Goal: Contribute content

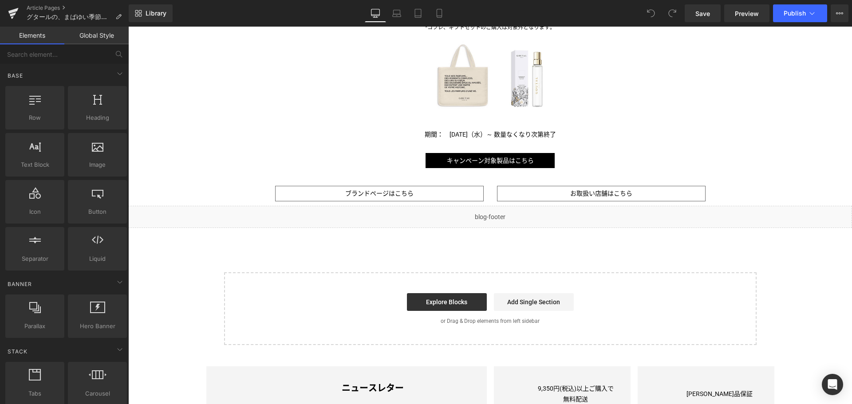
scroll to position [958, 0]
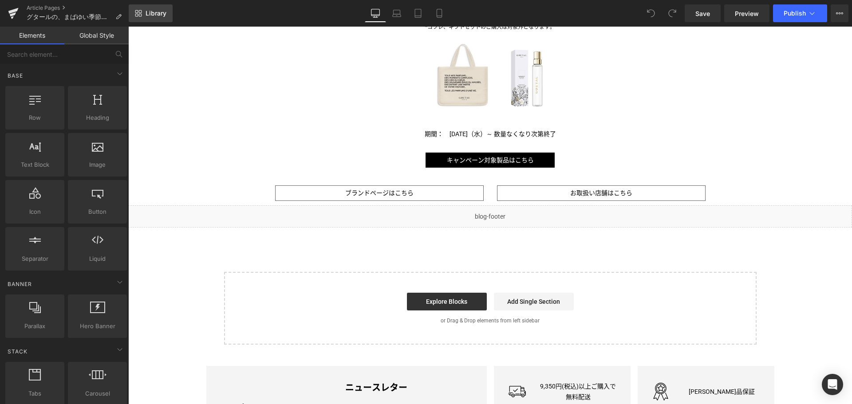
click at [150, 16] on span "Library" at bounding box center [156, 13] width 21 height 8
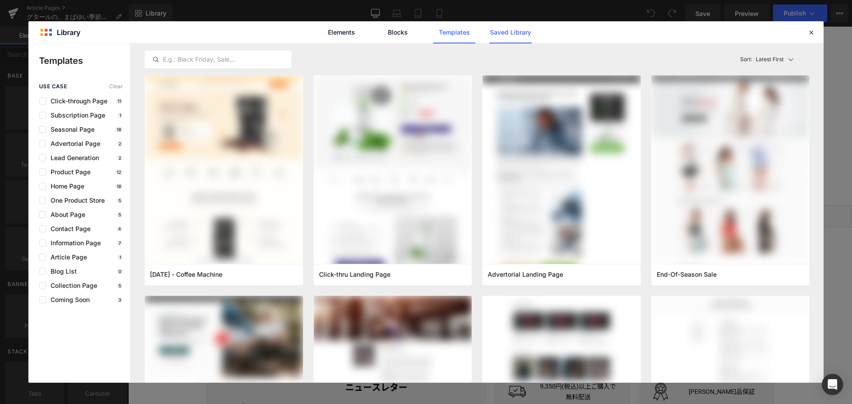
click at [513, 33] on link "Saved Library" at bounding box center [511, 32] width 42 height 22
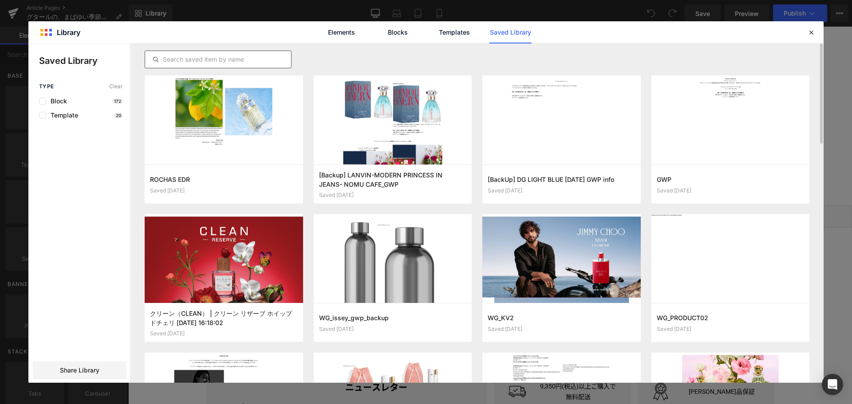
click at [209, 60] on input "text" at bounding box center [218, 59] width 146 height 11
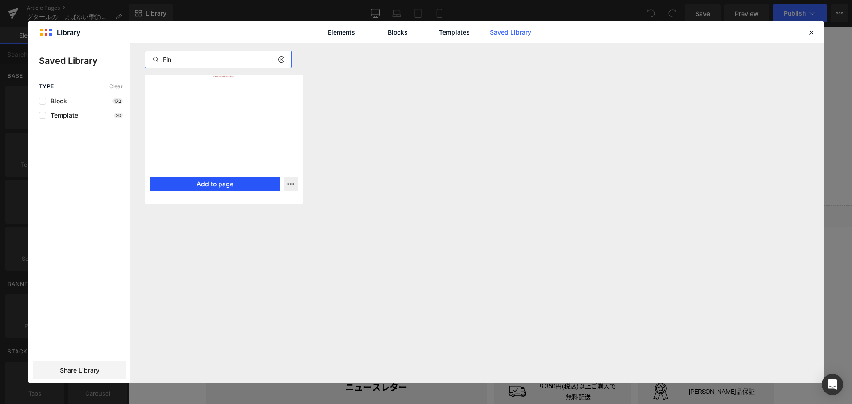
type input "Fin"
click at [205, 185] on button "Add to page" at bounding box center [215, 184] width 130 height 14
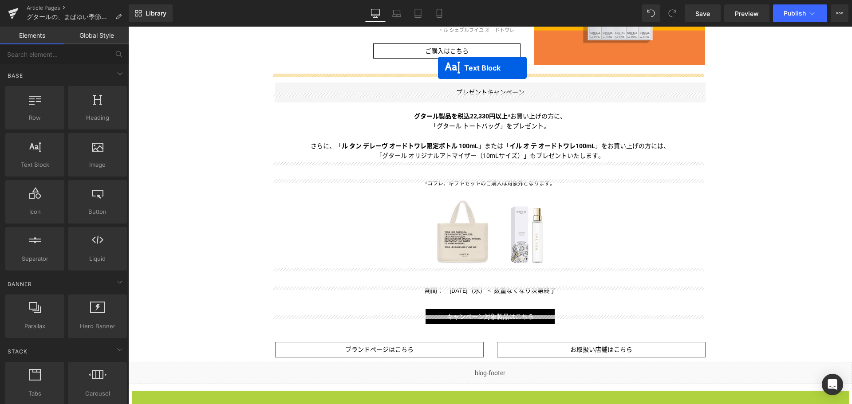
scroll to position [792, 0]
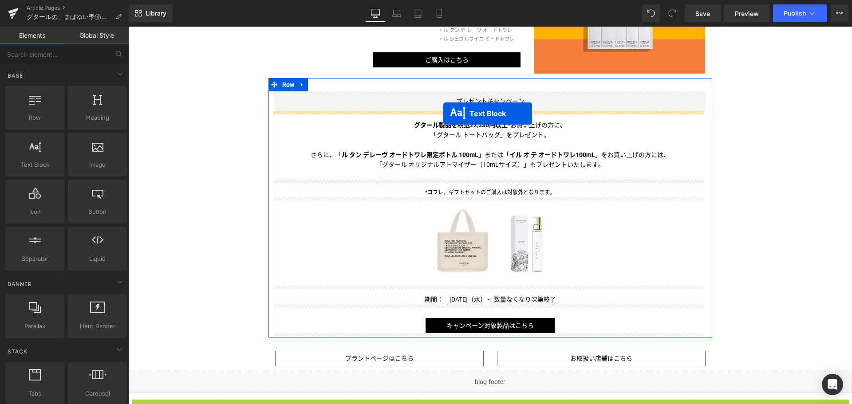
drag, startPoint x: 462, startPoint y: 236, endPoint x: 443, endPoint y: 114, distance: 123.8
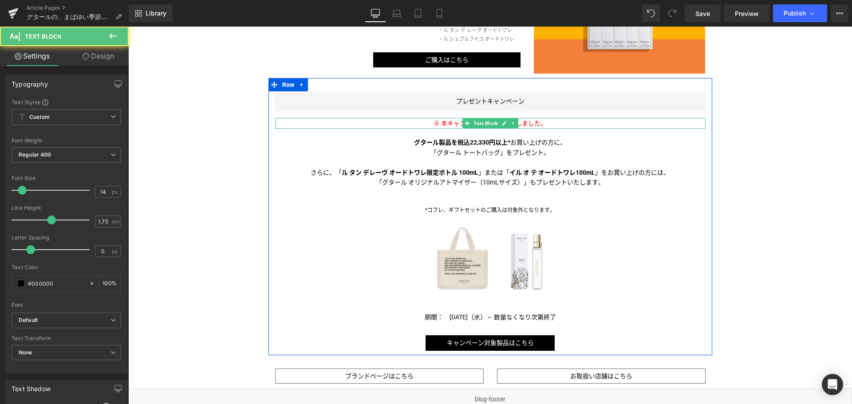
click at [451, 121] on span "※ 本キャンペーンは終了いたしました。" at bounding box center [490, 123] width 113 height 7
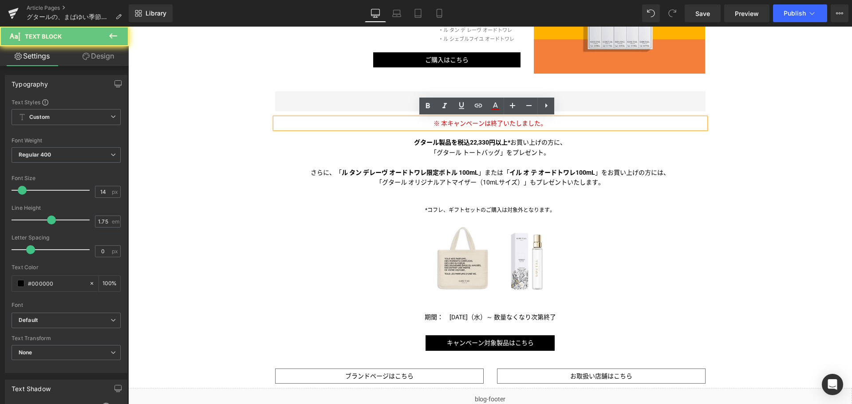
click at [451, 121] on span "※ 本キャンペーンは終了いたしました。" at bounding box center [490, 123] width 113 height 7
click at [443, 122] on span "※ 本キャンペーンは終了いたしました。" at bounding box center [490, 123] width 113 height 7
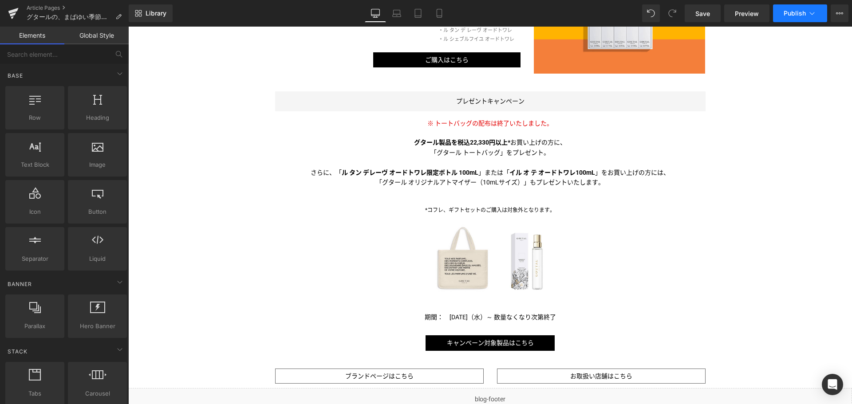
click at [802, 18] on button "Publish" at bounding box center [800, 13] width 54 height 18
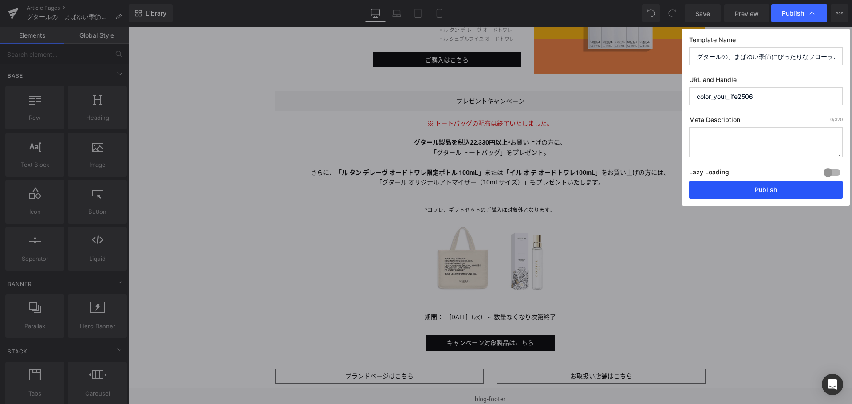
click at [778, 190] on button "Publish" at bounding box center [766, 190] width 154 height 18
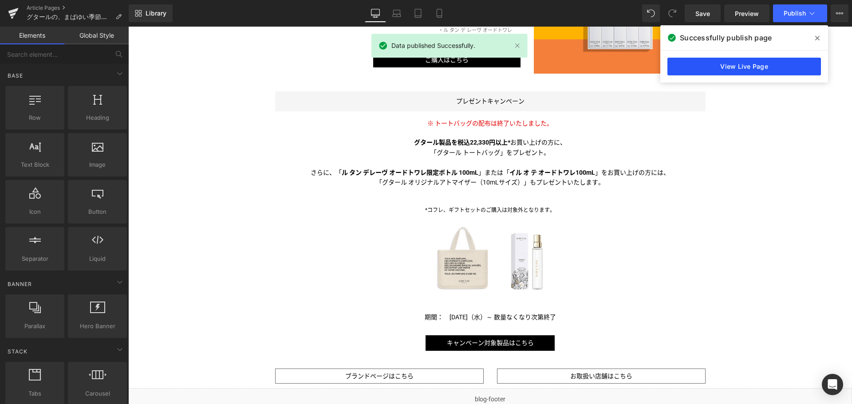
click at [745, 63] on link "View Live Page" at bounding box center [745, 67] width 154 height 18
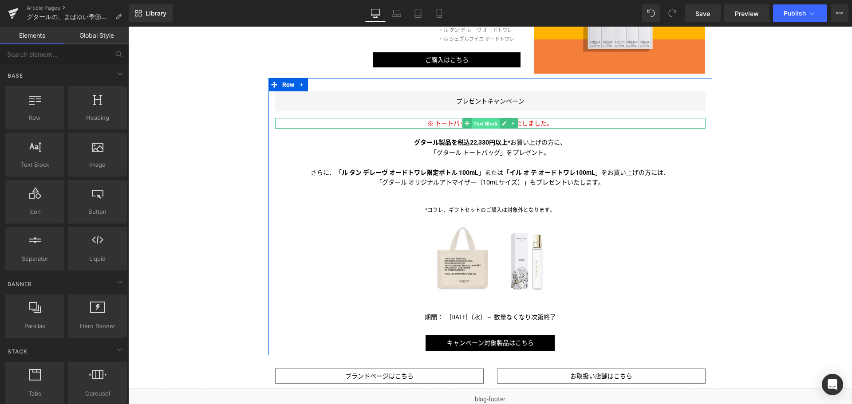
click at [492, 122] on span "Text Block" at bounding box center [486, 124] width 28 height 11
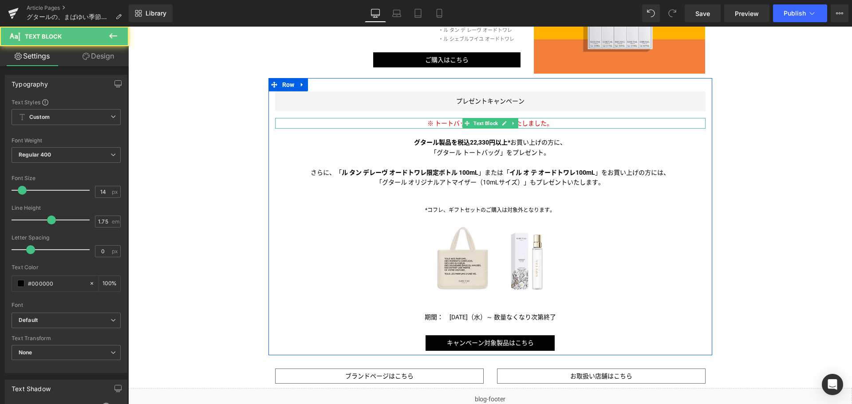
click at [443, 123] on span "※ トートバッグの配布は終了いたしました。" at bounding box center [490, 123] width 126 height 7
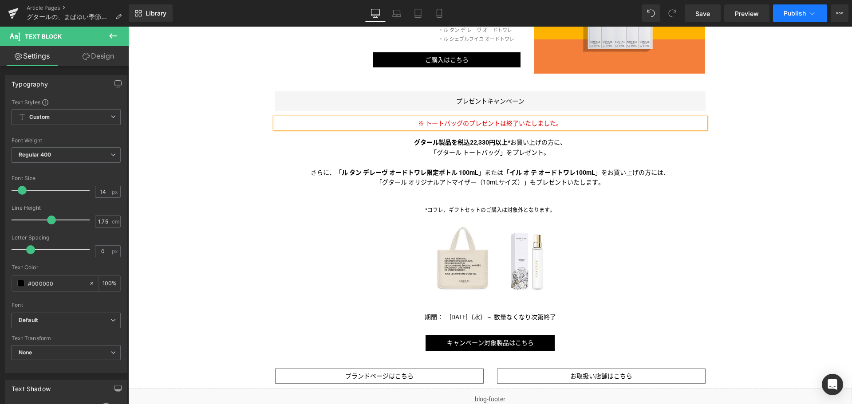
click at [801, 15] on span "Publish" at bounding box center [795, 13] width 22 height 7
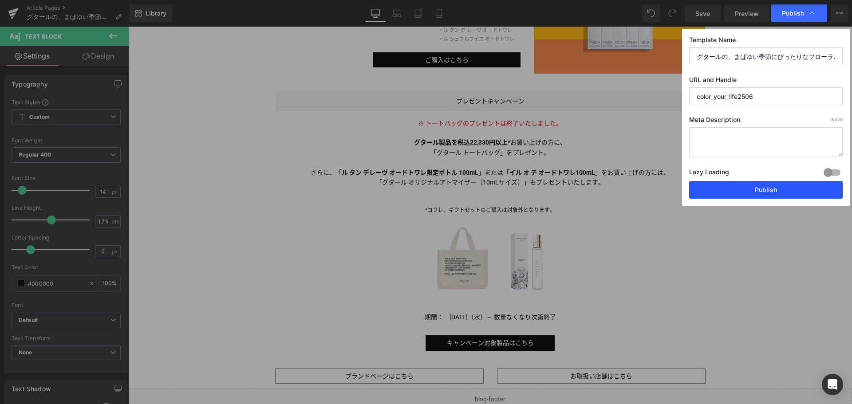
click at [789, 185] on button "Publish" at bounding box center [766, 190] width 154 height 18
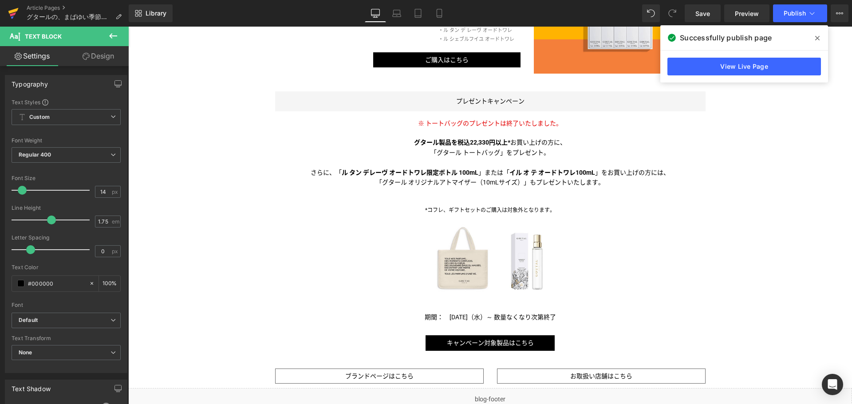
click at [12, 7] on icon at bounding box center [13, 13] width 11 height 22
